Goal: Transaction & Acquisition: Purchase product/service

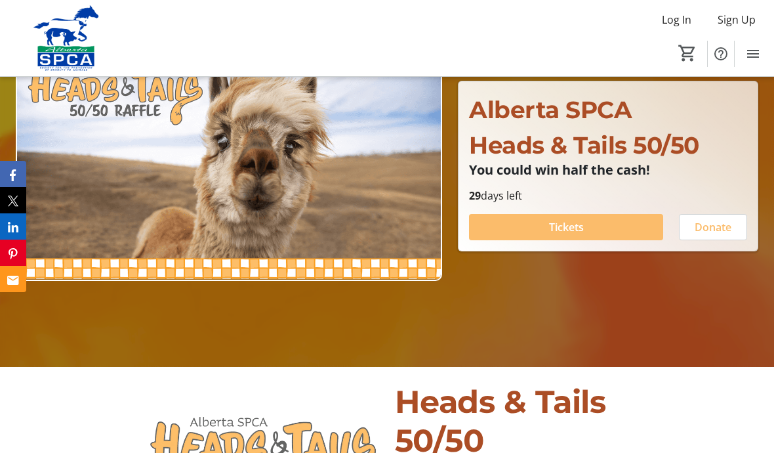
scroll to position [152, 0]
click at [574, 236] on span "Tickets" at bounding box center [566, 228] width 35 height 16
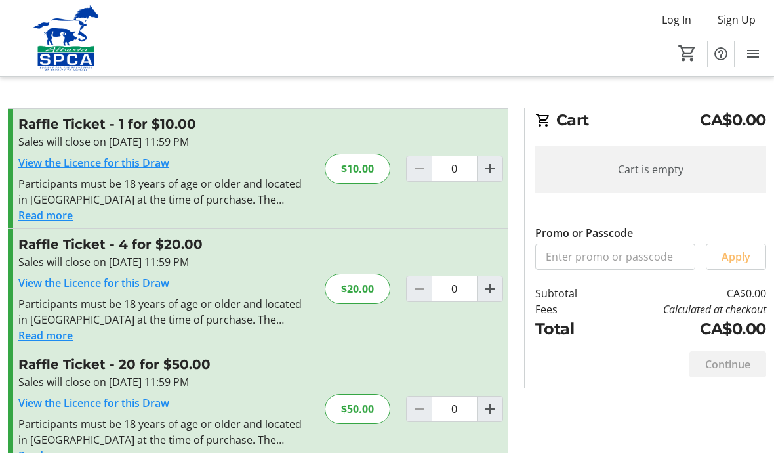
click at [490, 292] on mat-icon "Increment by one" at bounding box center [490, 289] width 16 height 16
type input "1"
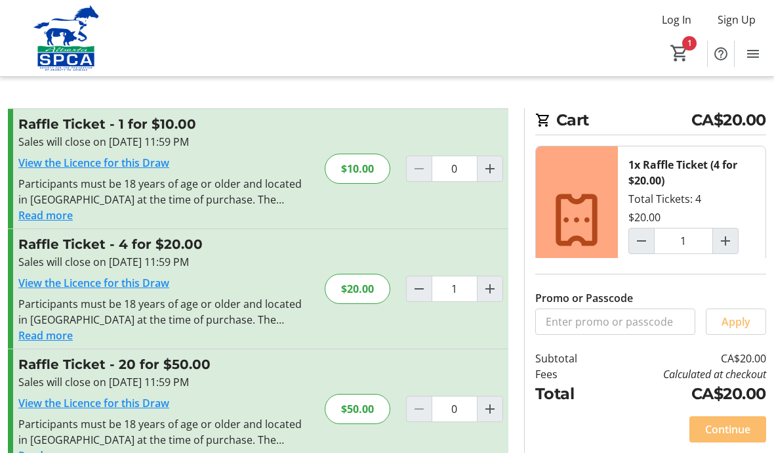
click at [721, 437] on span "Continue" at bounding box center [728, 429] width 45 height 16
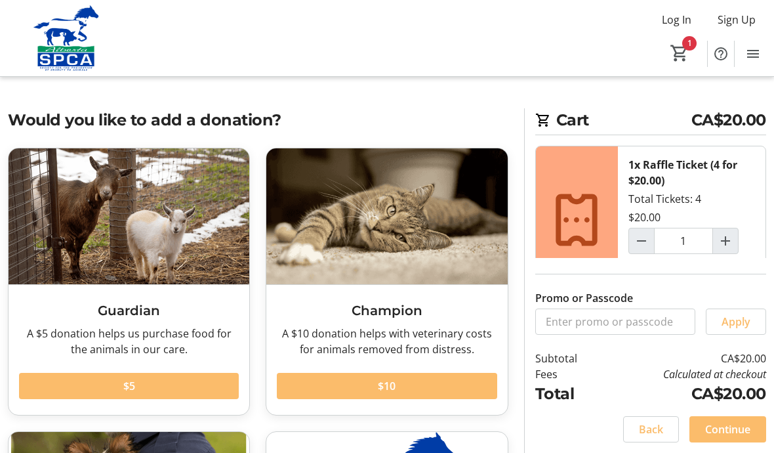
click at [736, 445] on span at bounding box center [728, 429] width 77 height 32
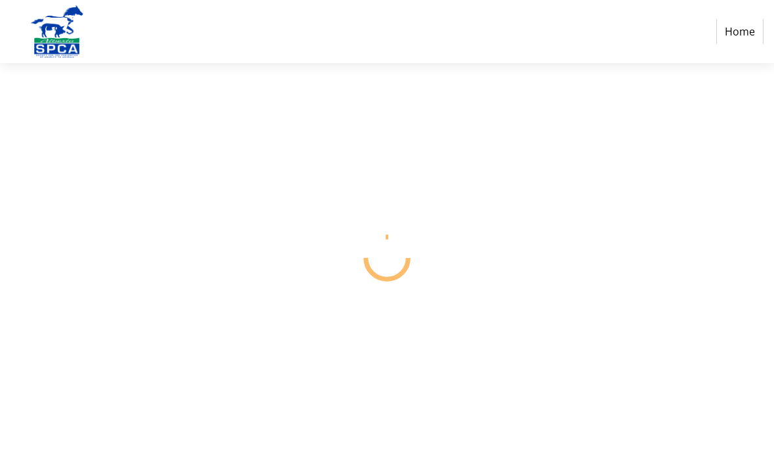
select select "CA"
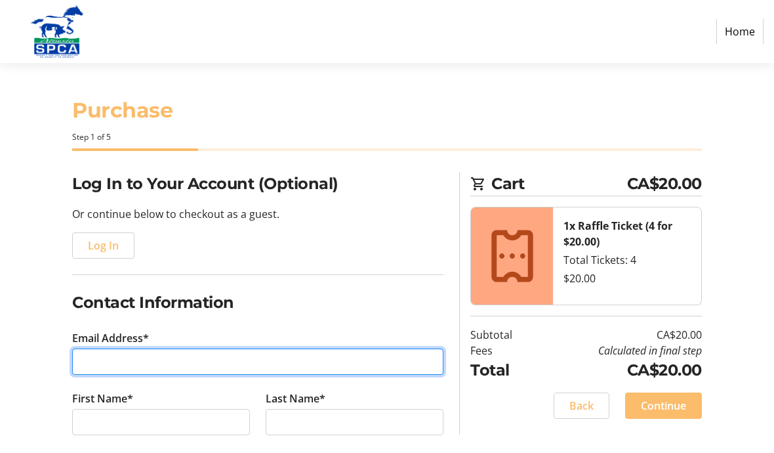
click at [192, 358] on input "Email Address*" at bounding box center [257, 362] width 371 height 26
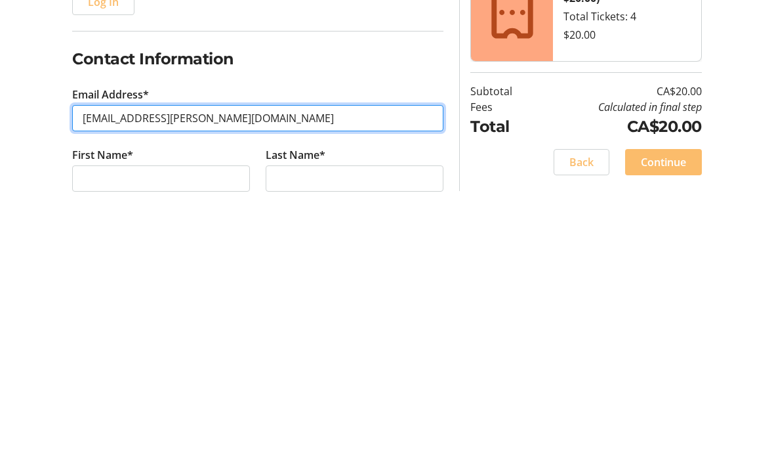
type input "[EMAIL_ADDRESS][PERSON_NAME][DOMAIN_NAME]"
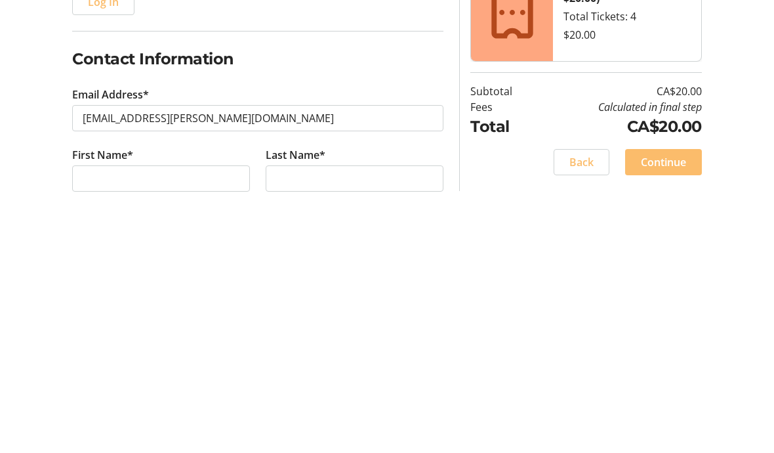
click at [144, 391] on tr-form-field "First Name*" at bounding box center [161, 421] width 194 height 60
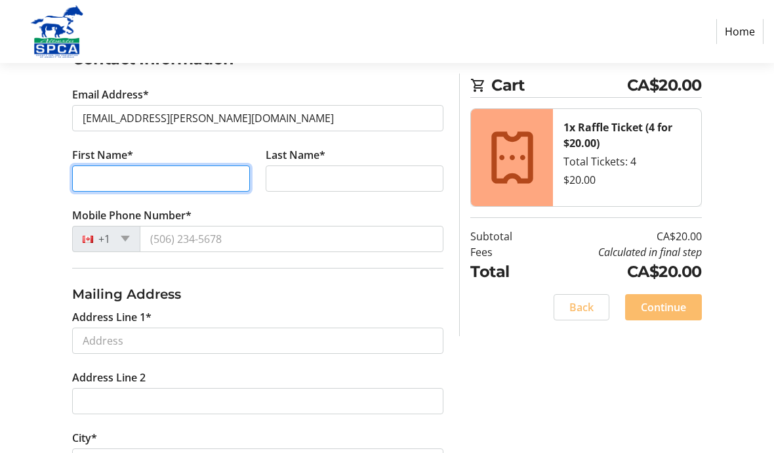
click at [167, 188] on input "First Name*" at bounding box center [161, 178] width 178 height 26
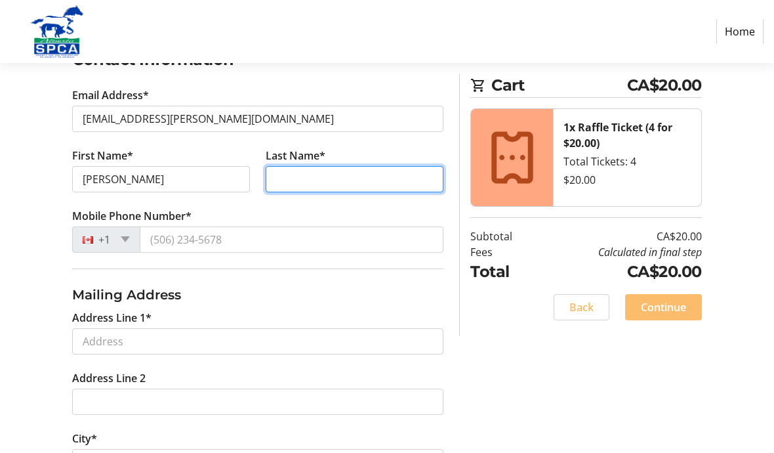
click at [315, 184] on input "Last Name*" at bounding box center [355, 179] width 178 height 26
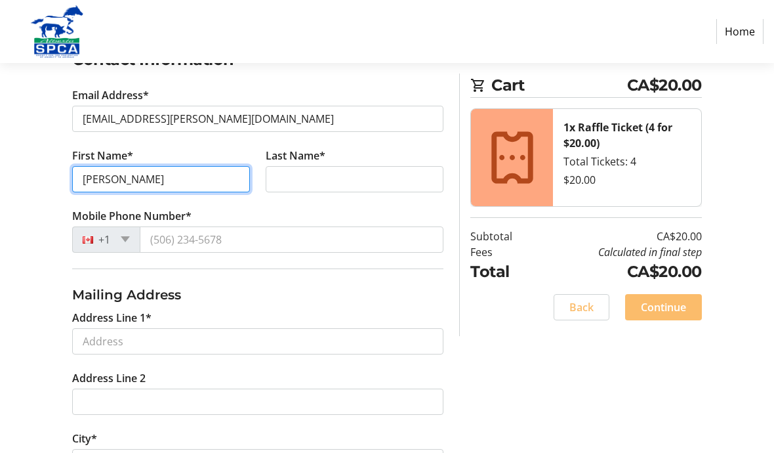
click at [180, 180] on input "[PERSON_NAME]" at bounding box center [161, 179] width 178 height 26
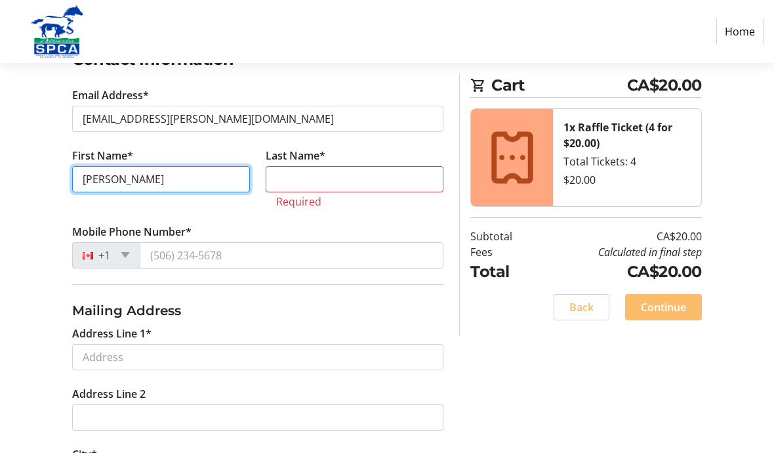
type input "[PERSON_NAME]"
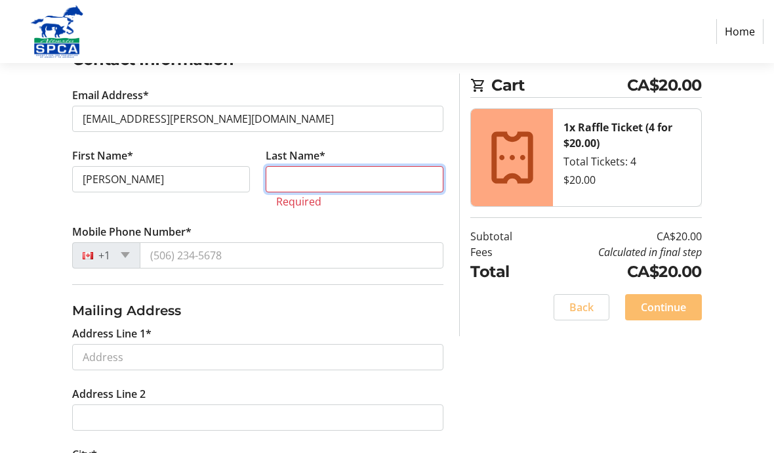
click at [333, 182] on input "Last Name*" at bounding box center [355, 179] width 178 height 26
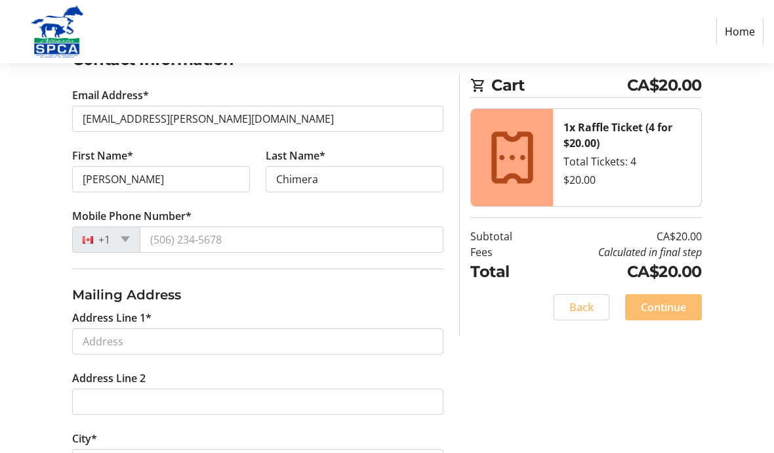
scroll to position [244, 0]
type input "Chimera"
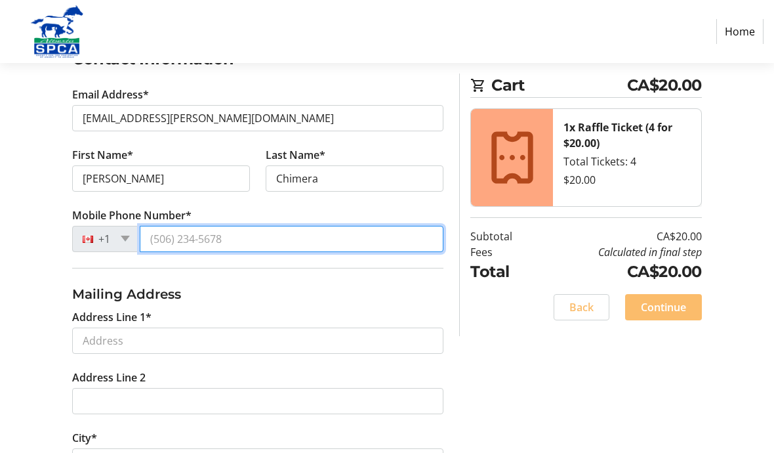
click at [246, 242] on input "Mobile Phone Number*" at bounding box center [292, 239] width 304 height 26
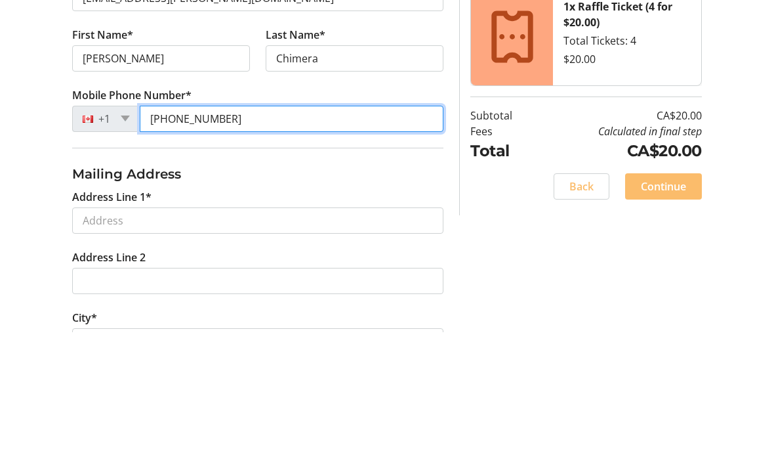
type input "[PHONE_NUMBER]"
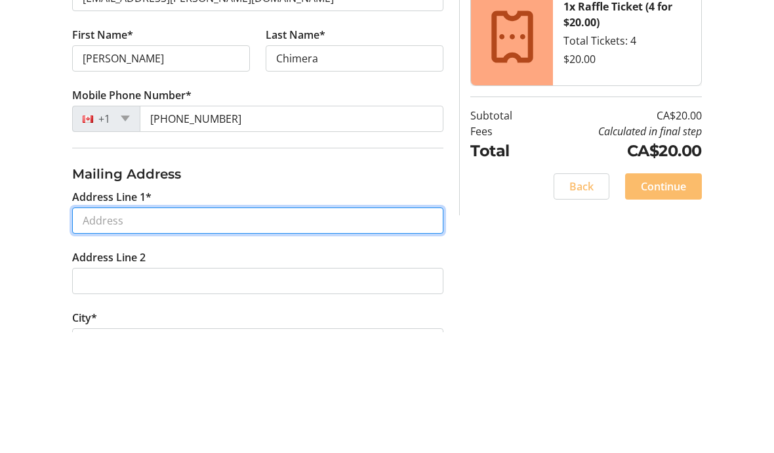
click at [266, 328] on input "Address Line 1*" at bounding box center [257, 341] width 371 height 26
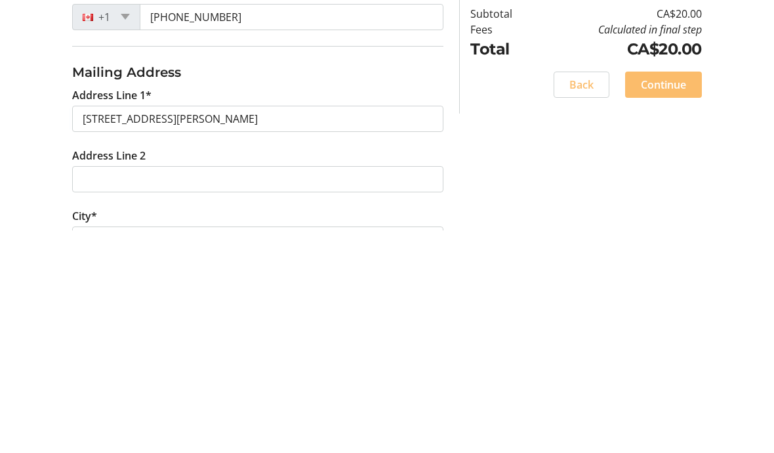
type input "[STREET_ADDRESS][PERSON_NAME]"
type input "[GEOGRAPHIC_DATA]"
select select "AB"
type input "T6T 1N6"
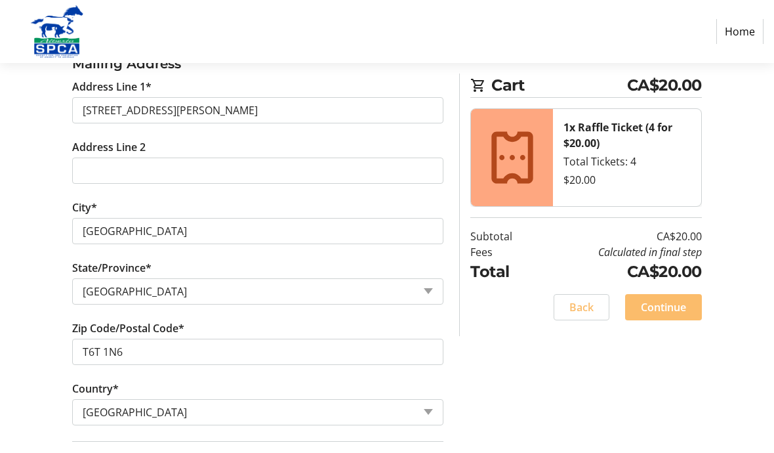
scroll to position [500, 0]
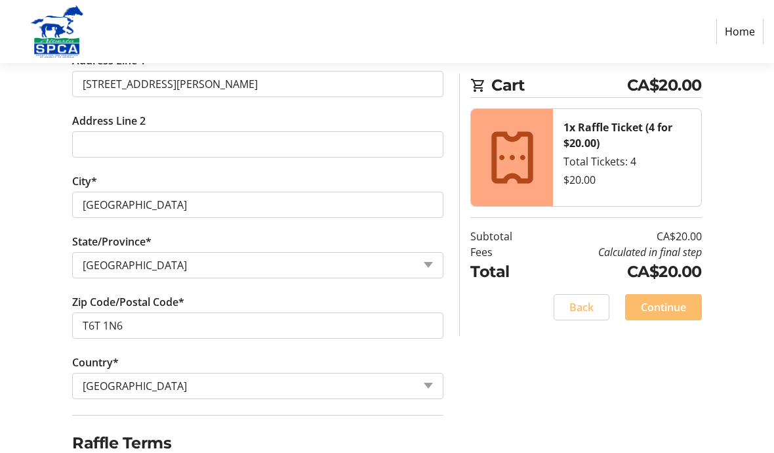
checkbox input "true"
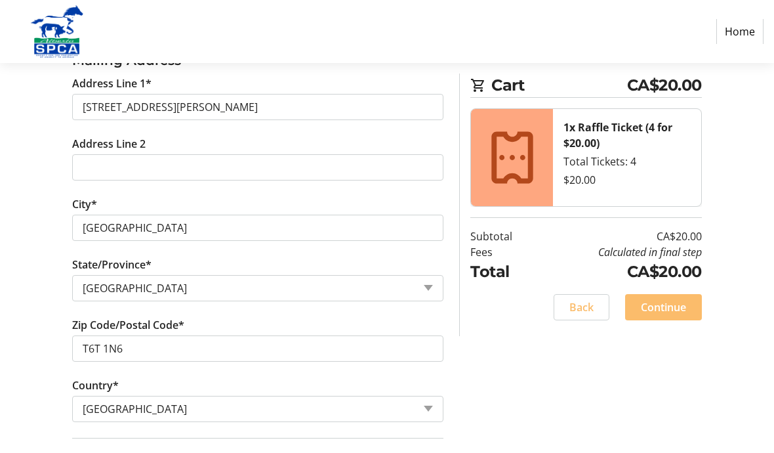
scroll to position [475, 0]
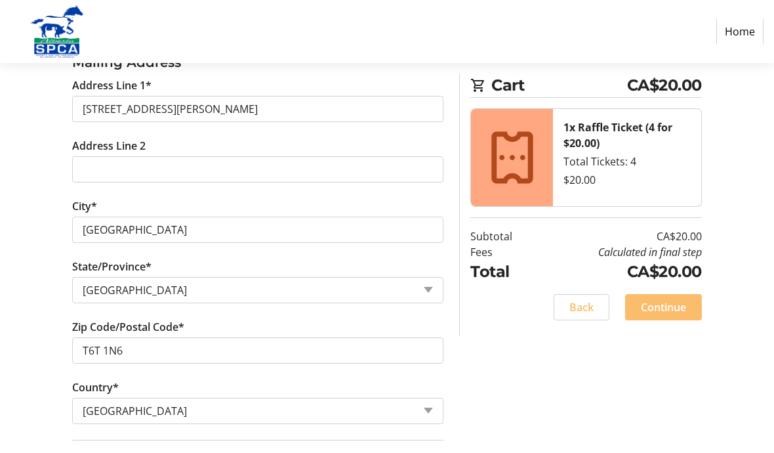
click at [662, 307] on span "Continue" at bounding box center [663, 307] width 45 height 16
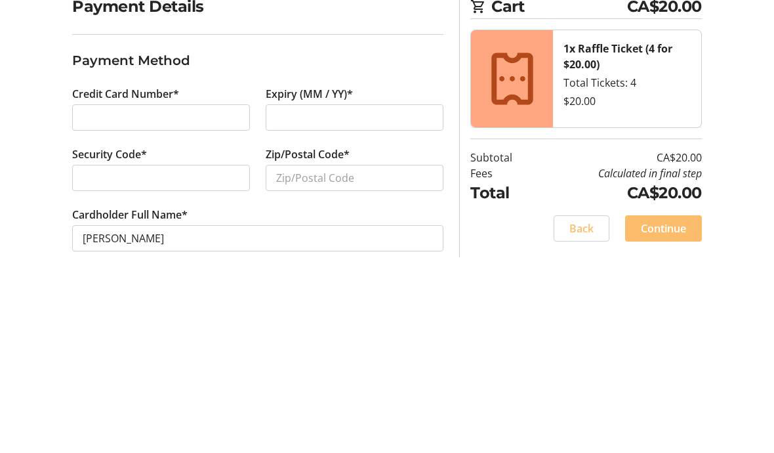
click at [330, 282] on div at bounding box center [355, 295] width 178 height 26
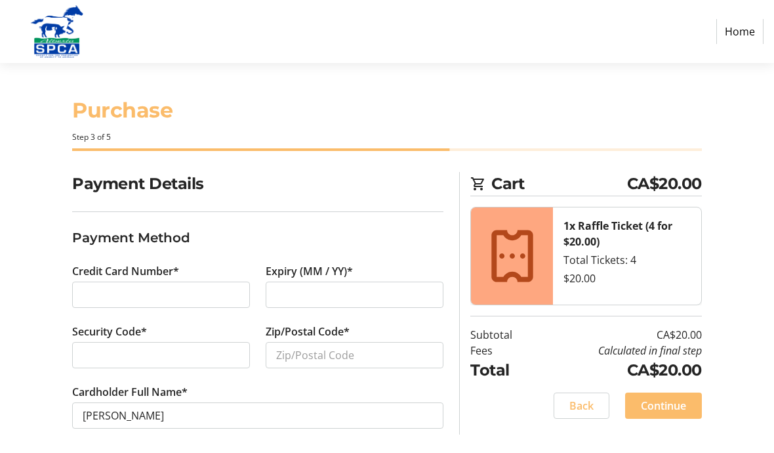
click at [329, 305] on div at bounding box center [355, 295] width 178 height 26
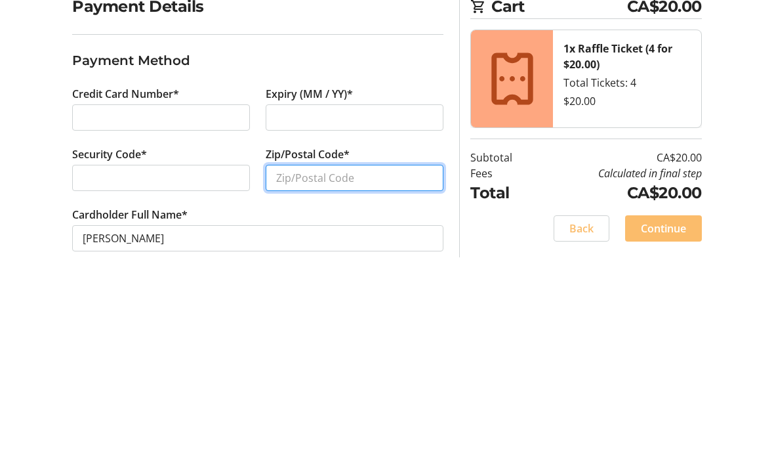
click at [316, 342] on input "Zip/Postal Code*" at bounding box center [355, 355] width 178 height 26
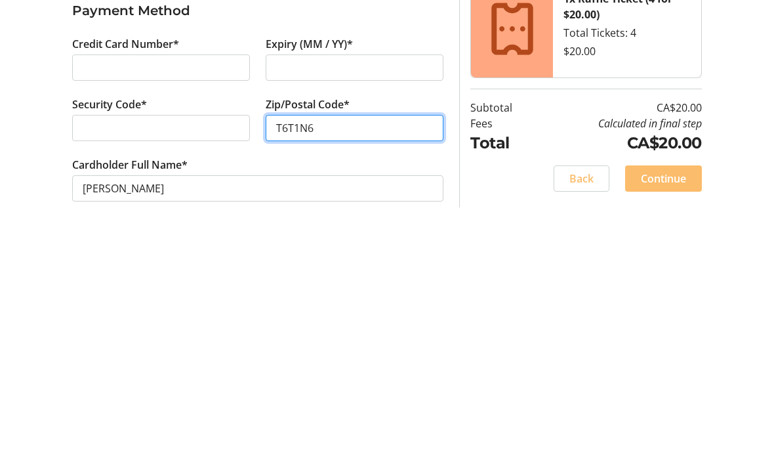
scroll to position [28, 0]
type input "T6T1N6"
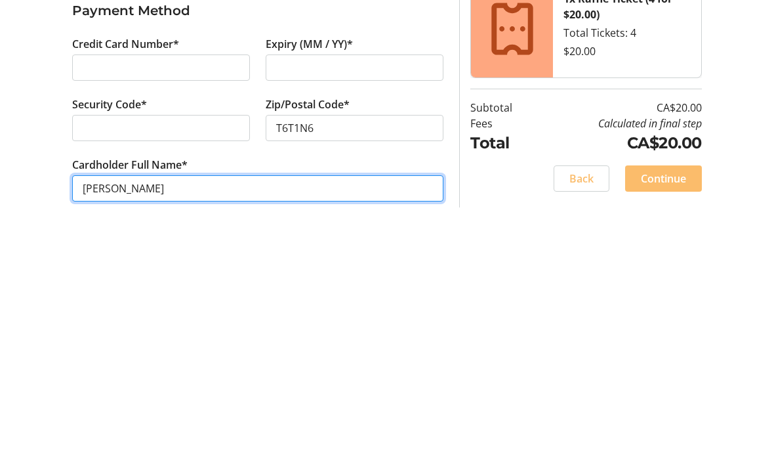
click at [124, 395] on input "[PERSON_NAME]" at bounding box center [257, 408] width 371 height 26
click at [117, 395] on input "[PERSON_NAME]" at bounding box center [257, 408] width 371 height 26
click at [116, 395] on input "[PERSON_NAME]" at bounding box center [257, 408] width 371 height 26
click at [119, 395] on input "[PERSON_NAME]" at bounding box center [257, 408] width 371 height 26
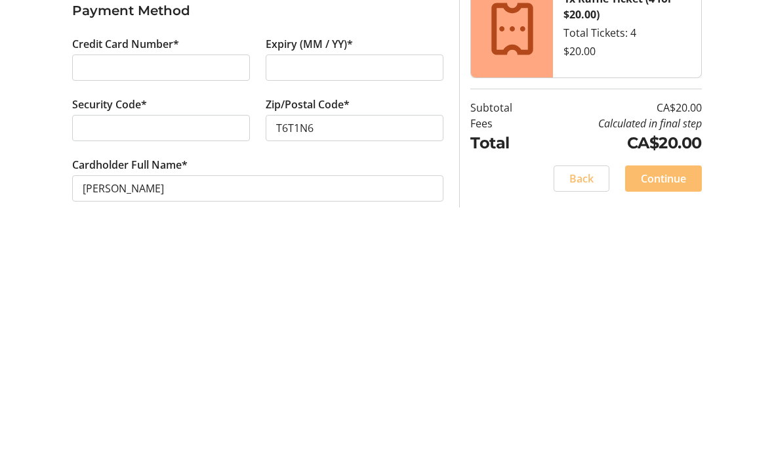
scroll to position [0, 0]
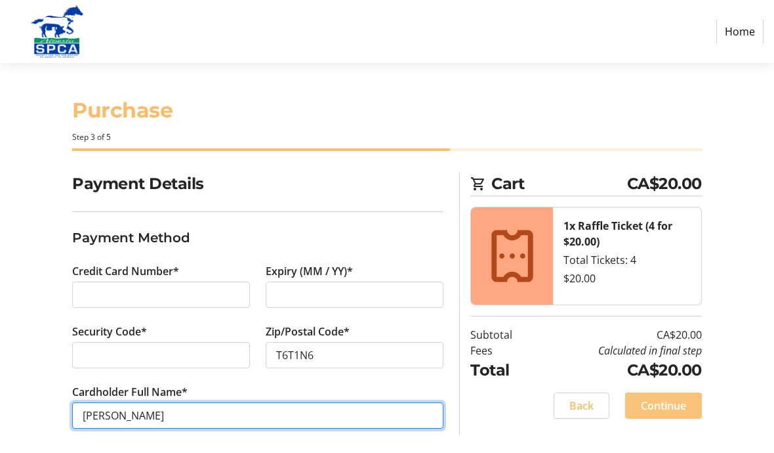
type input "[PERSON_NAME]"
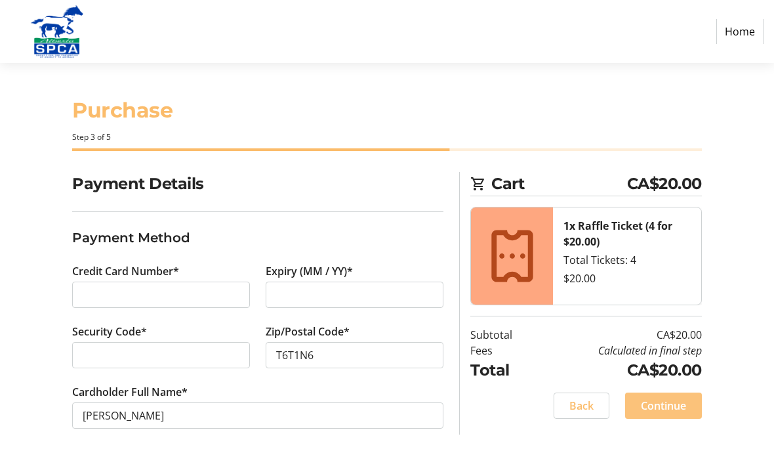
click at [669, 406] on span "Continue" at bounding box center [663, 406] width 45 height 16
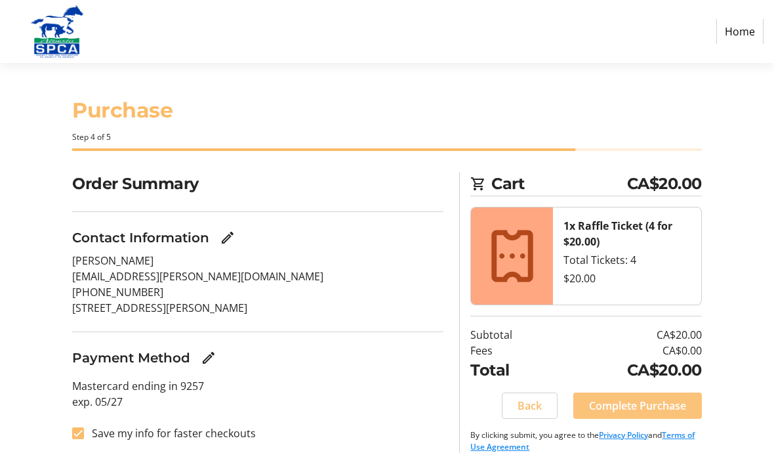
click at [651, 398] on span "Complete Purchase" at bounding box center [637, 406] width 97 height 16
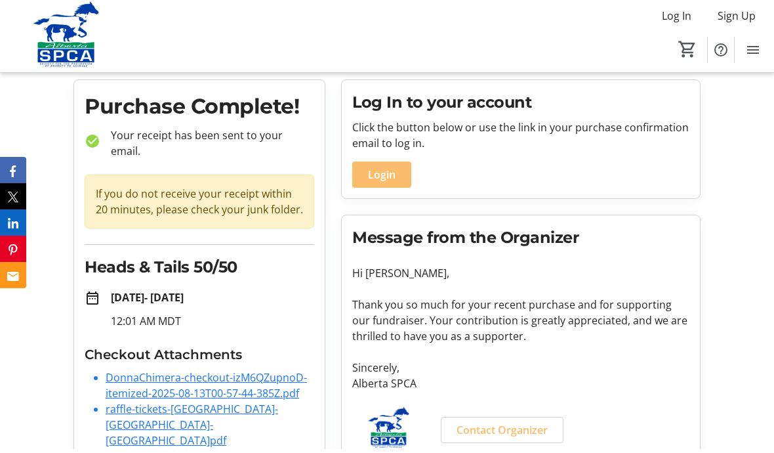
scroll to position [3, 0]
